Goal: Task Accomplishment & Management: Manage account settings

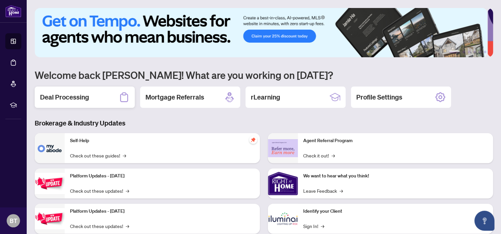
click at [73, 98] on h2 "Deal Processing" at bounding box center [64, 97] width 49 height 9
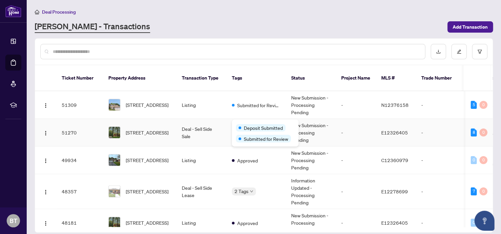
click at [250, 126] on body "Dashboard Deal Processing Mortgage Referrals rLearning [PERSON_NAME] [EMAIL_ADD…" at bounding box center [250, 117] width 501 height 234
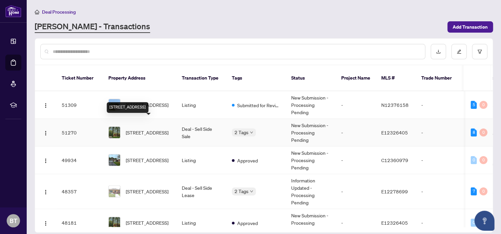
click at [152, 129] on span "[STREET_ADDRESS]" at bounding box center [147, 132] width 43 height 7
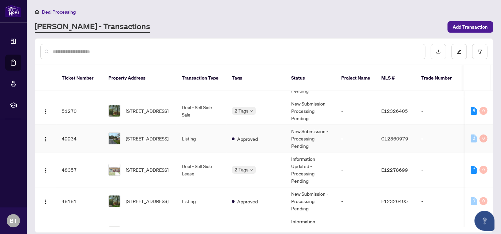
scroll to position [33, 0]
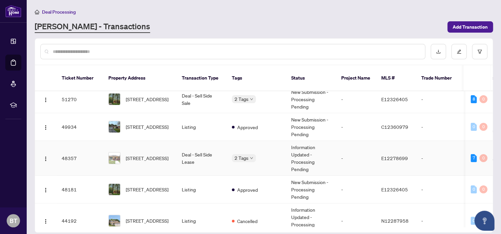
click at [216, 152] on td "Deal - Sell Side Lease" at bounding box center [201, 158] width 50 height 35
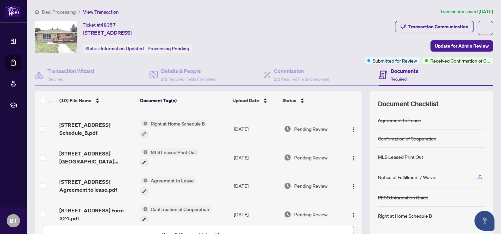
scroll to position [170, 0]
